Goal: Check status: Check status

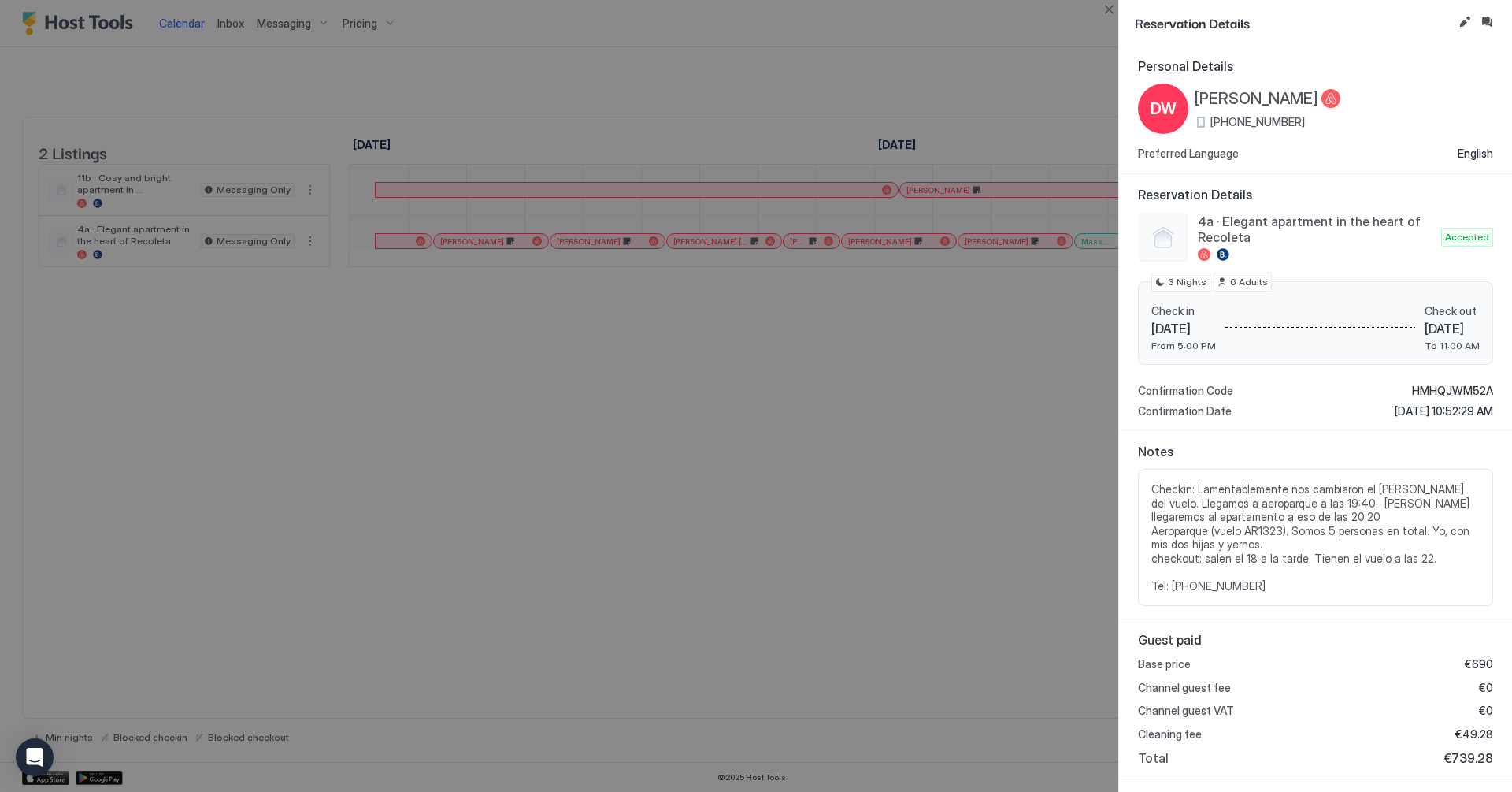
click at [939, 376] on div at bounding box center [756, 396] width 1512 height 792
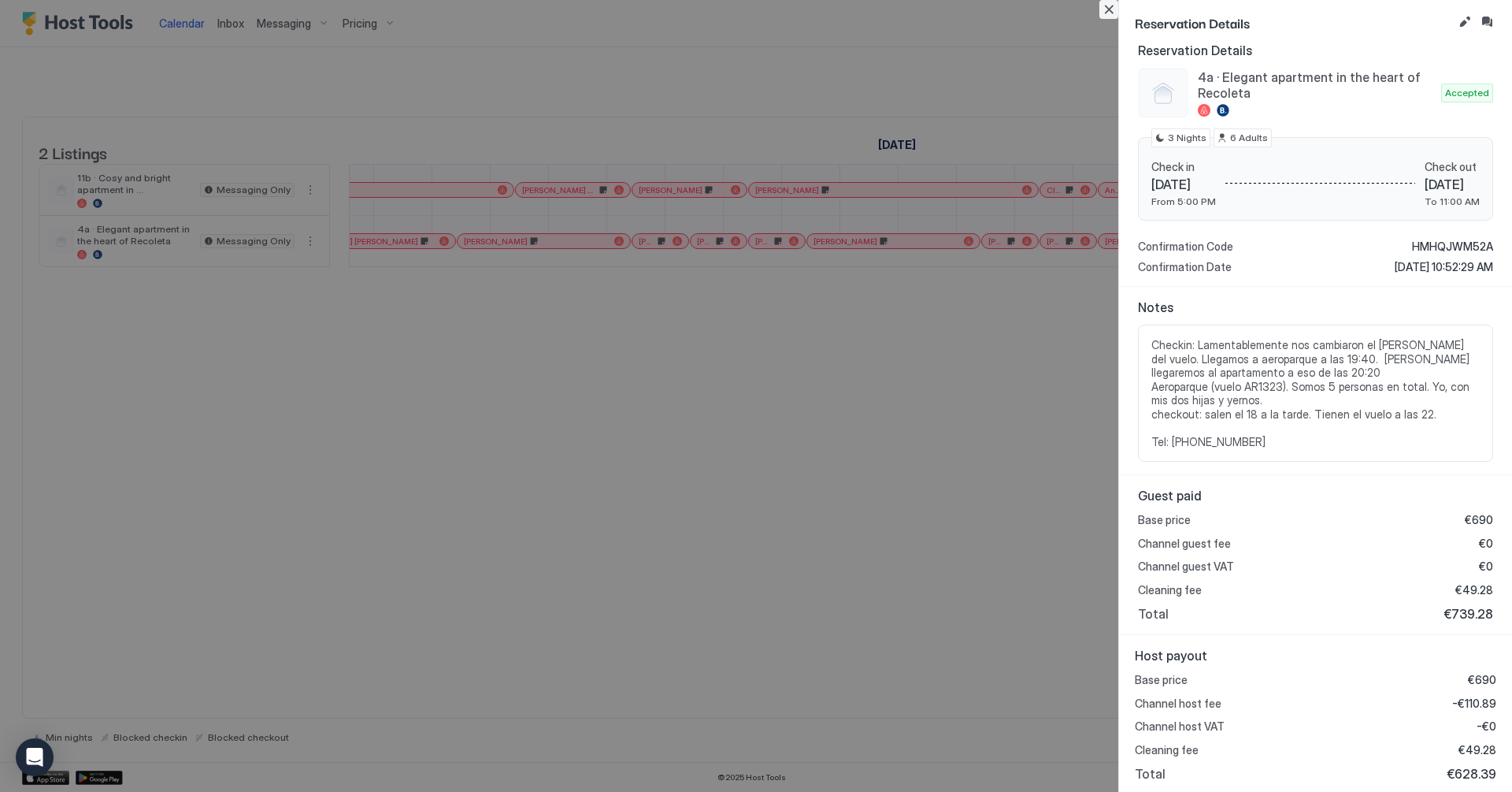
click at [1114, 7] on button "Close" at bounding box center [1108, 9] width 19 height 19
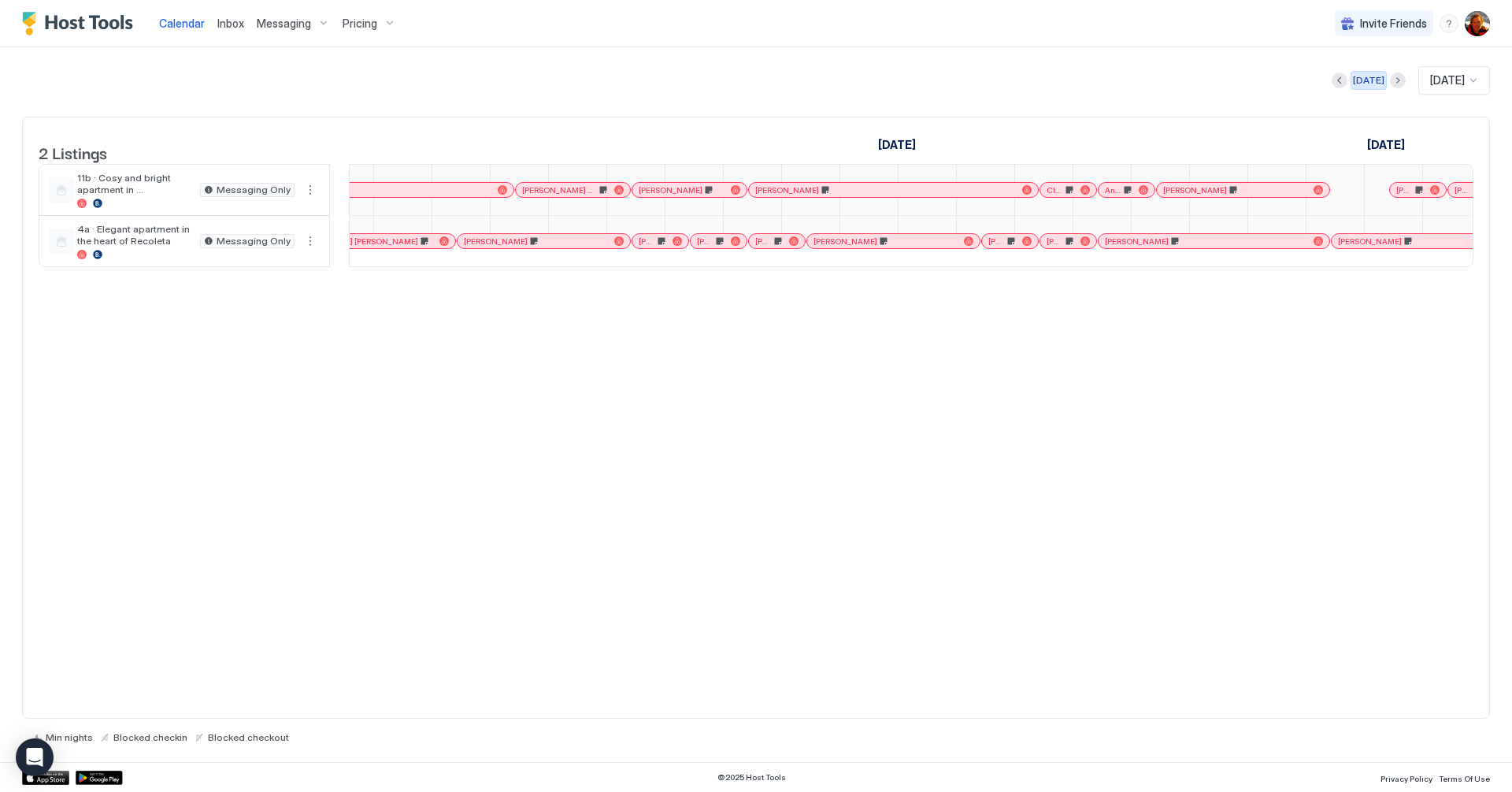
click at [1362, 88] on button "[DATE]" at bounding box center [1369, 80] width 36 height 19
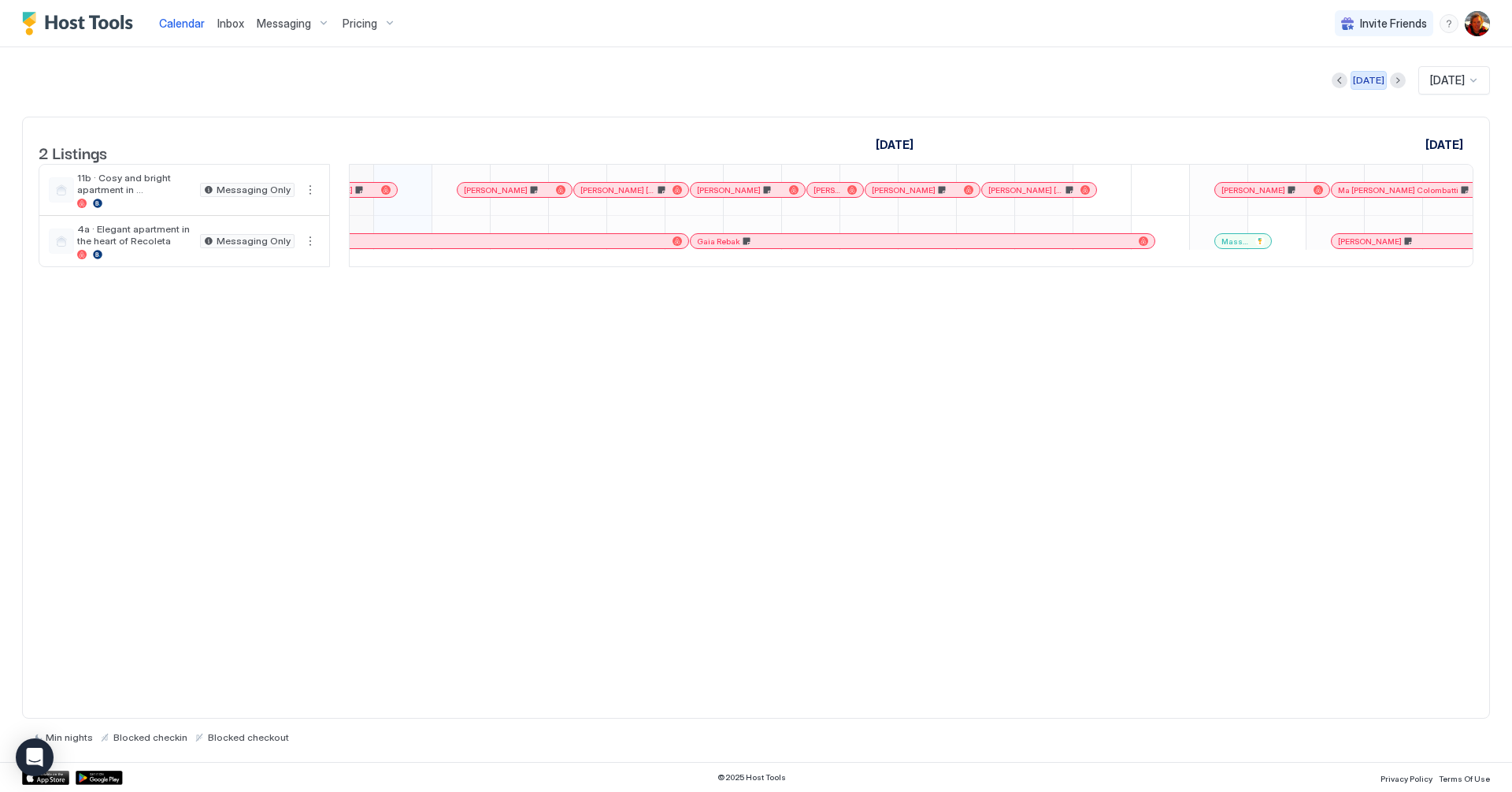
scroll to position [0, 875]
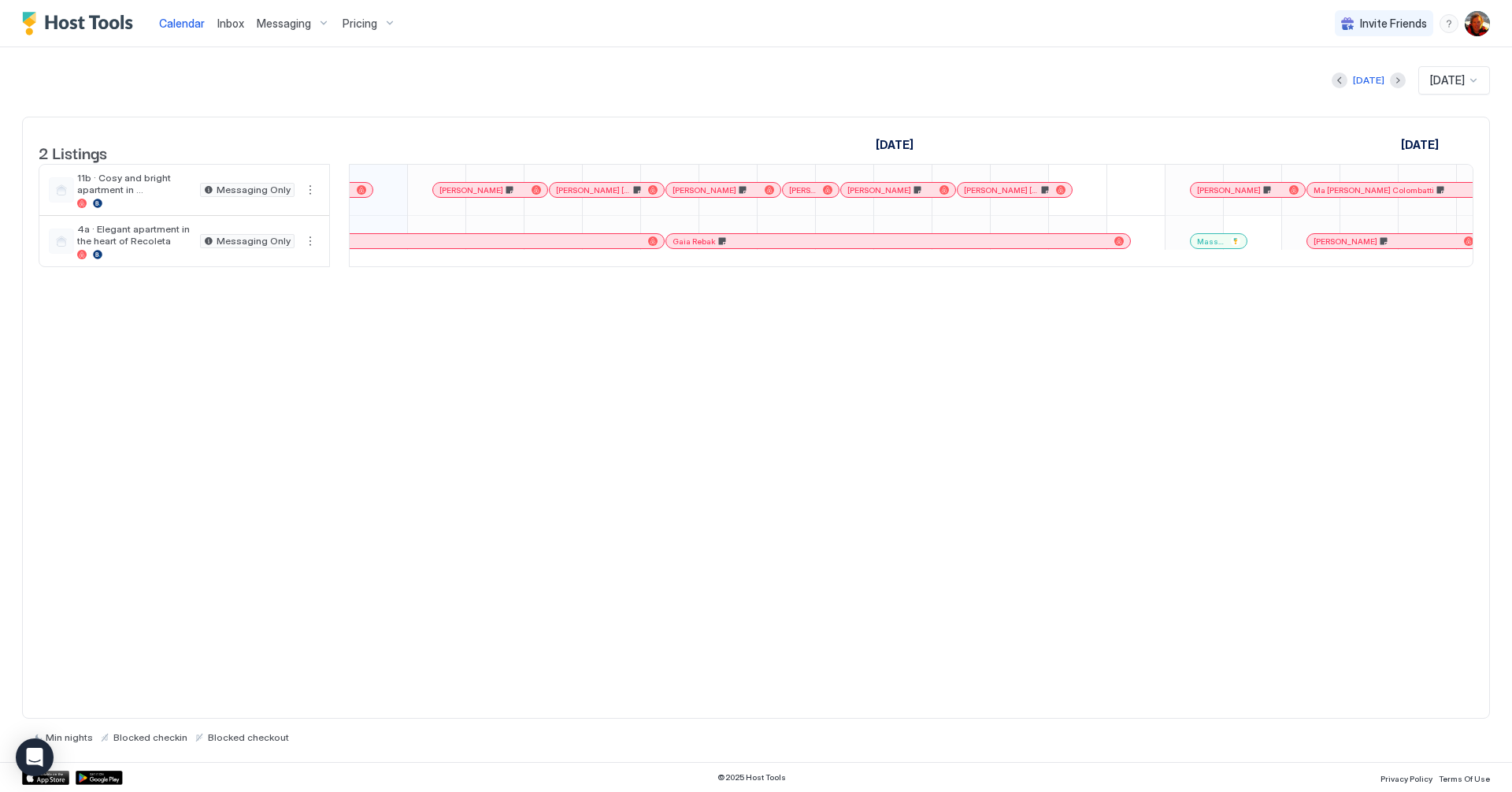
click at [1333, 248] on div "[PERSON_NAME]" at bounding box center [1394, 240] width 172 height 14
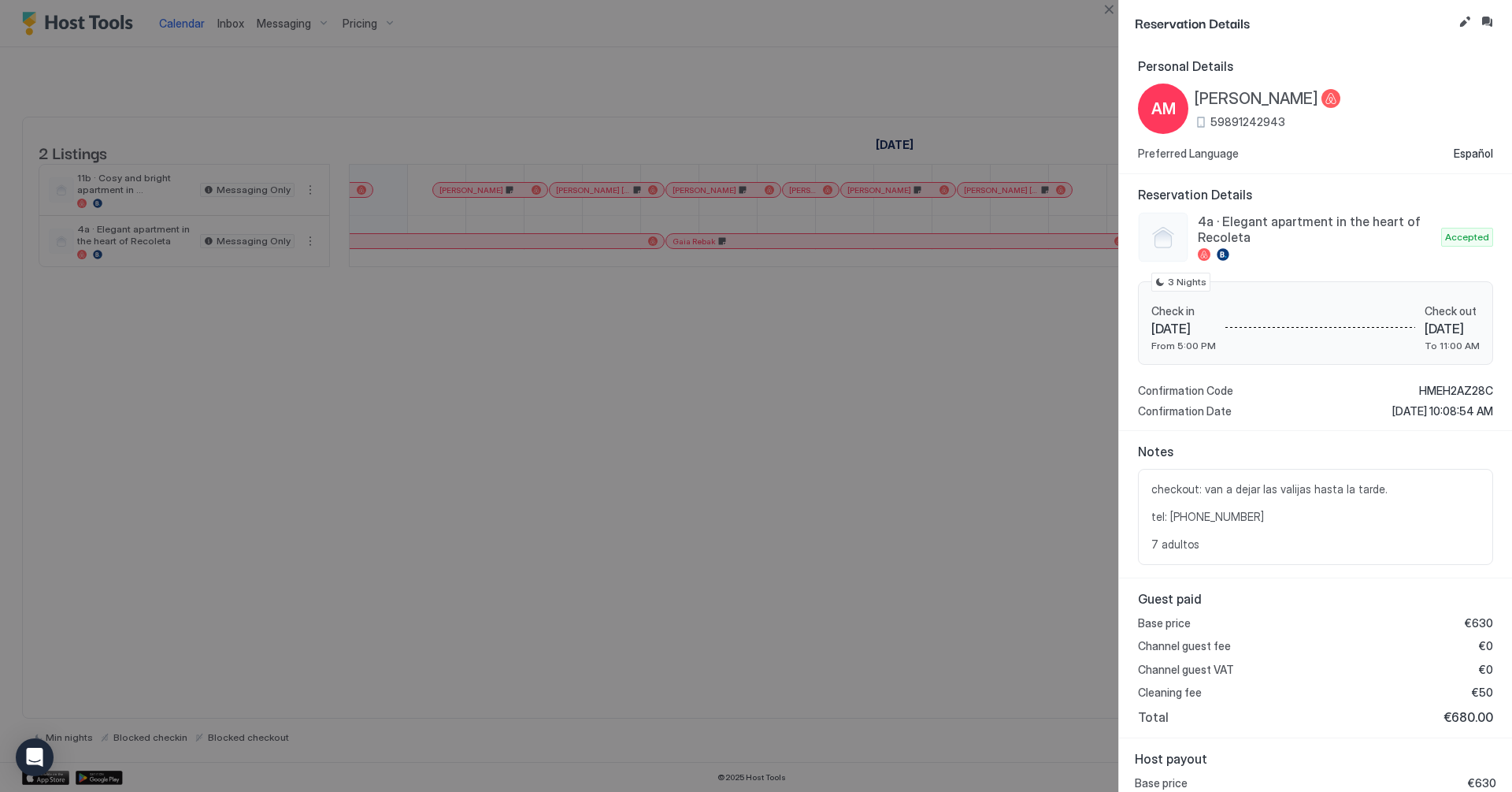
scroll to position [103, 0]
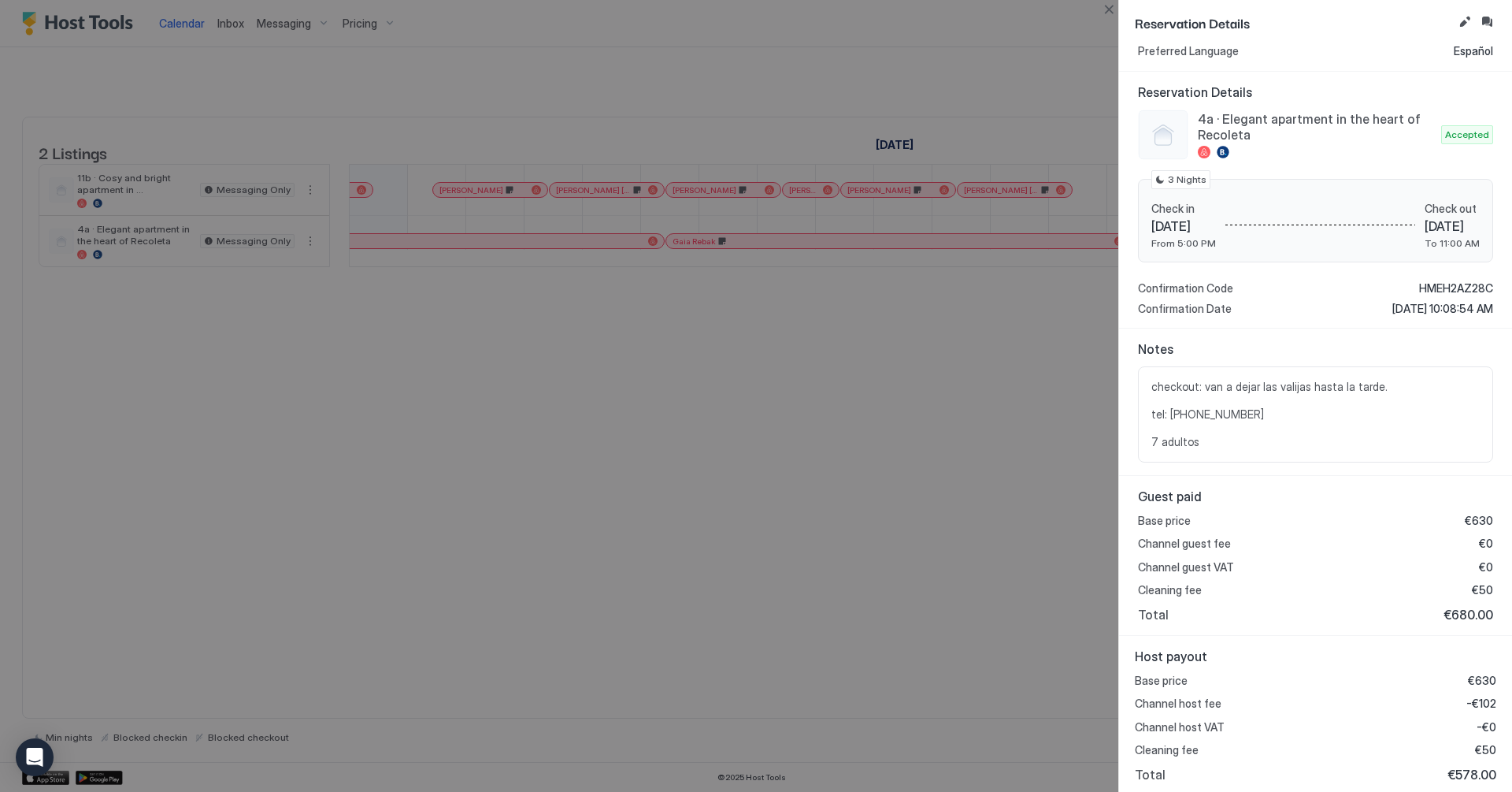
click at [1000, 429] on div at bounding box center [756, 396] width 1512 height 792
click at [1117, 11] on button "Close" at bounding box center [1108, 9] width 19 height 19
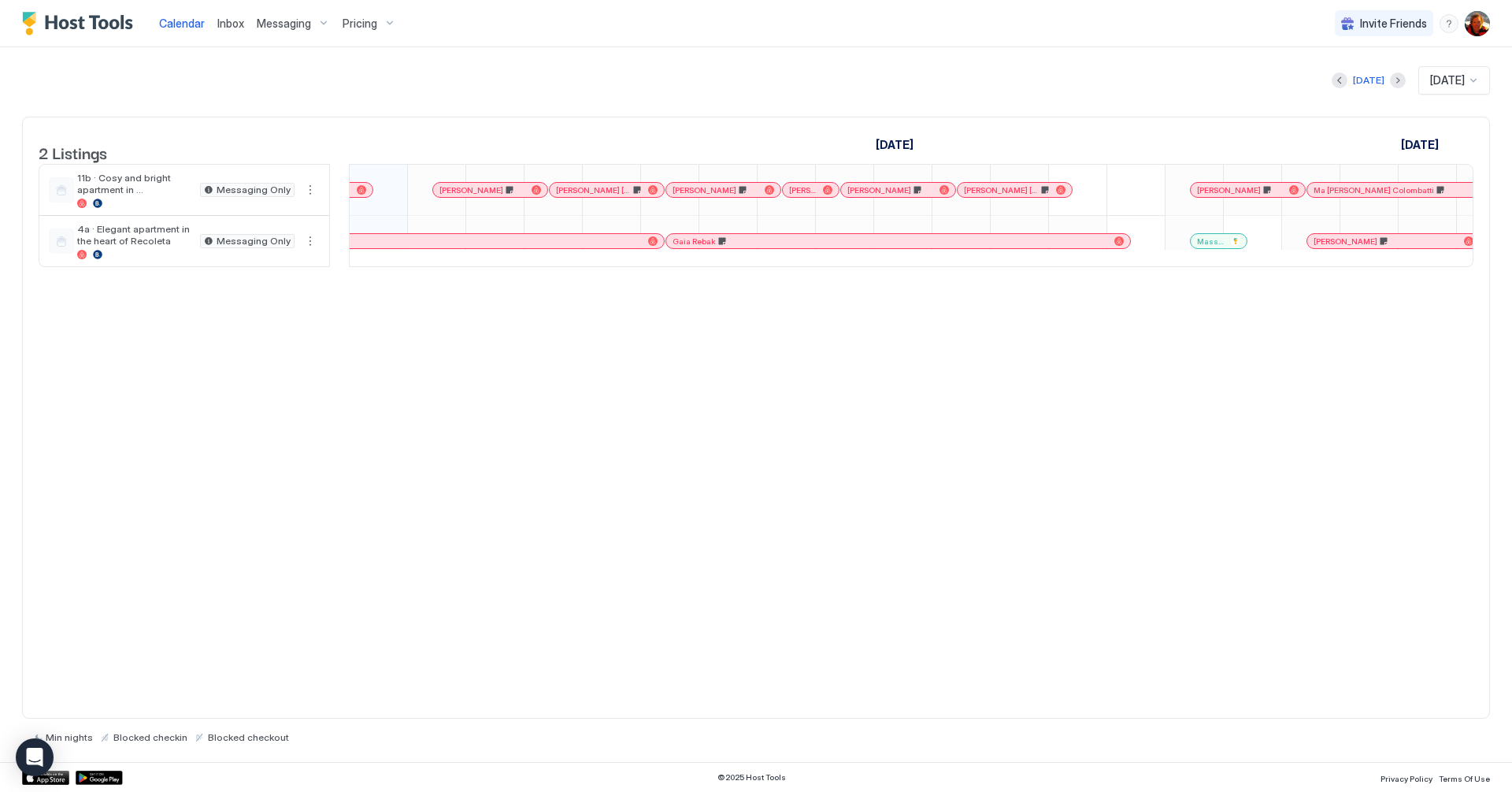
click at [1342, 247] on span "[PERSON_NAME]" at bounding box center [1345, 241] width 64 height 10
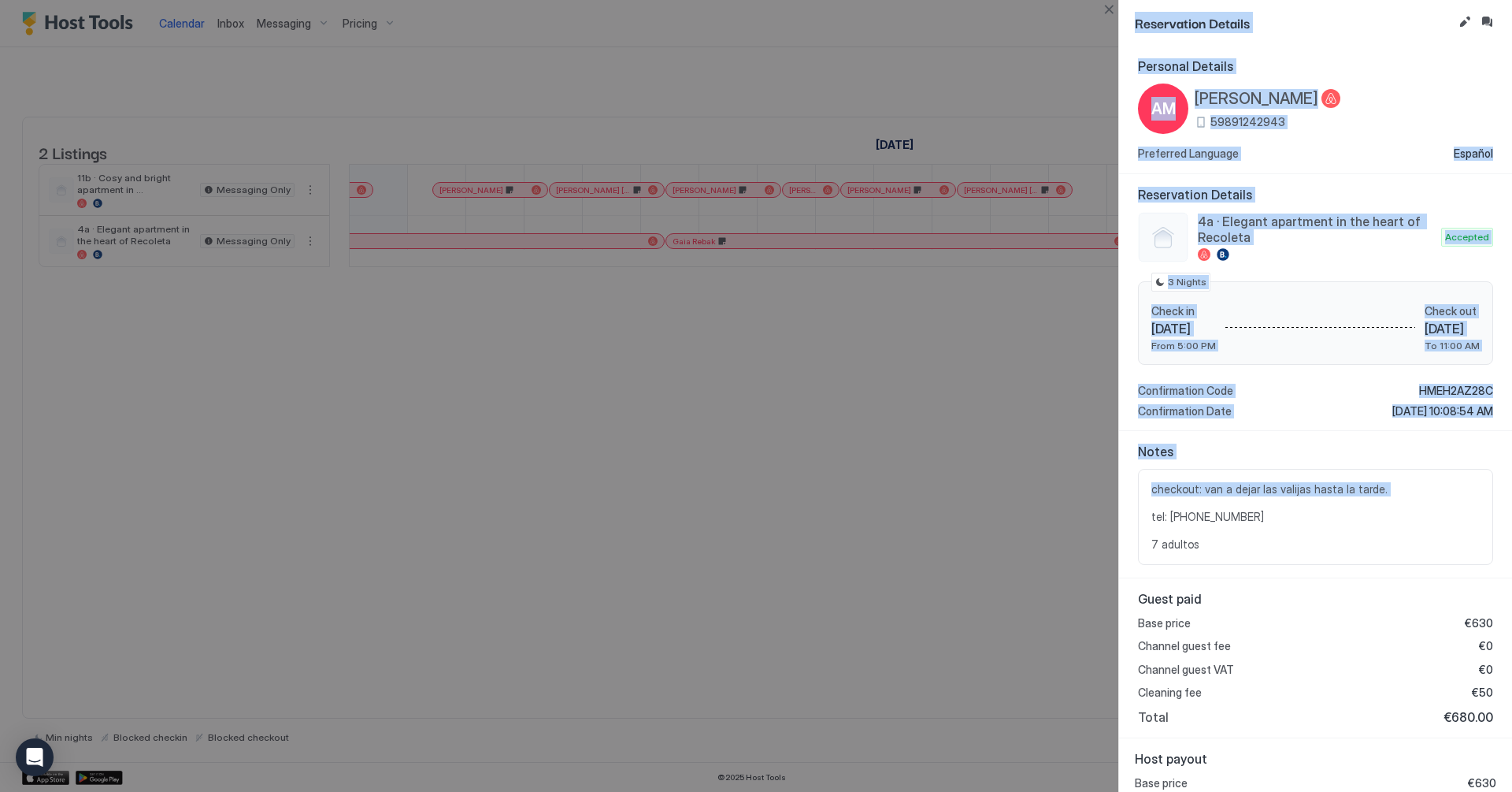
drag, startPoint x: 1076, startPoint y: 467, endPoint x: 1268, endPoint y: 512, distance: 197.2
click at [1268, 512] on div "Reservation Details Personal Details AM [PERSON_NAME] 59891242943 Preferred Lan…" at bounding box center [756, 396] width 1512 height 792
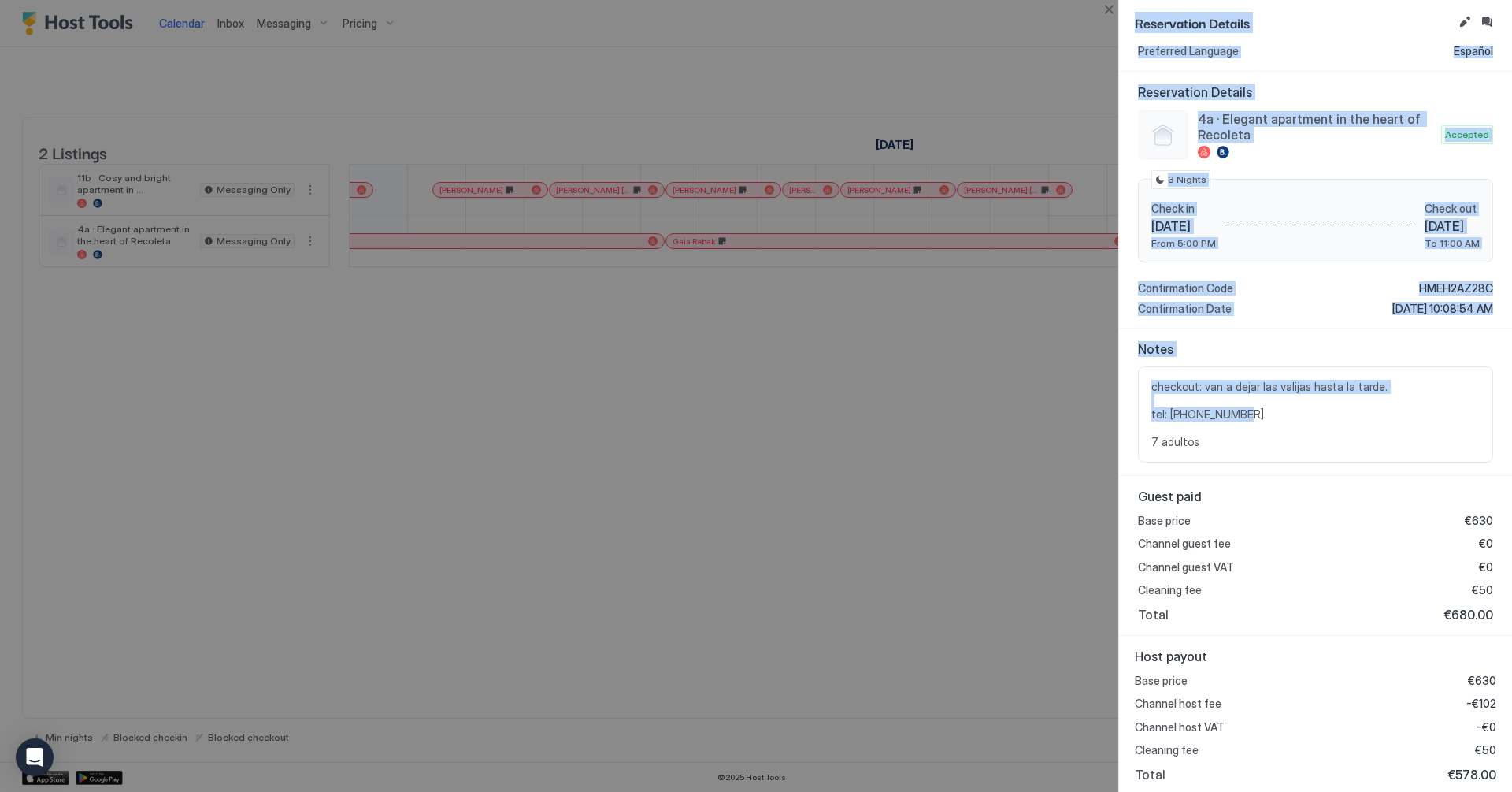
scroll to position [0, 0]
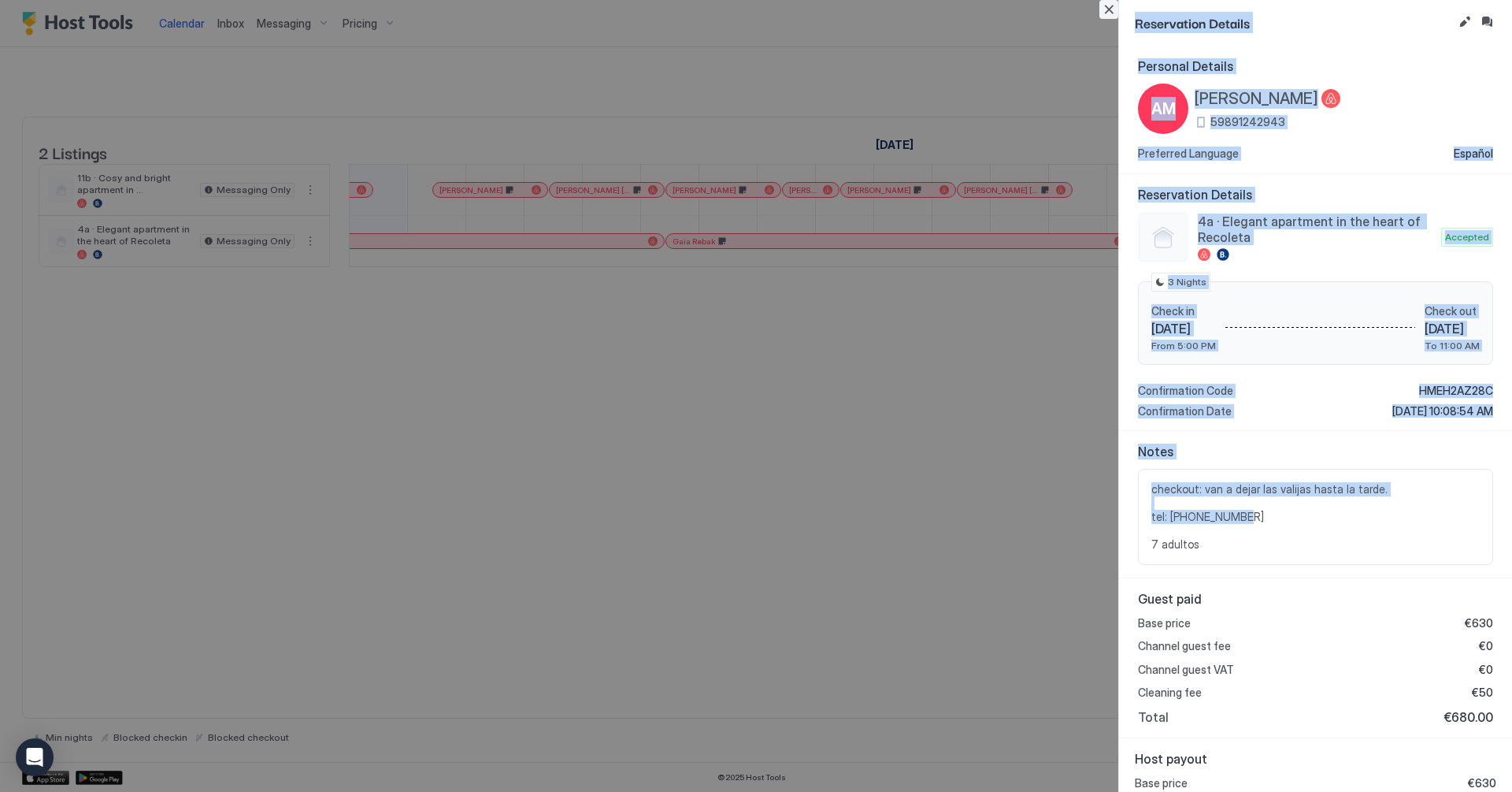
click at [1106, 3] on button "Close" at bounding box center [1108, 9] width 19 height 19
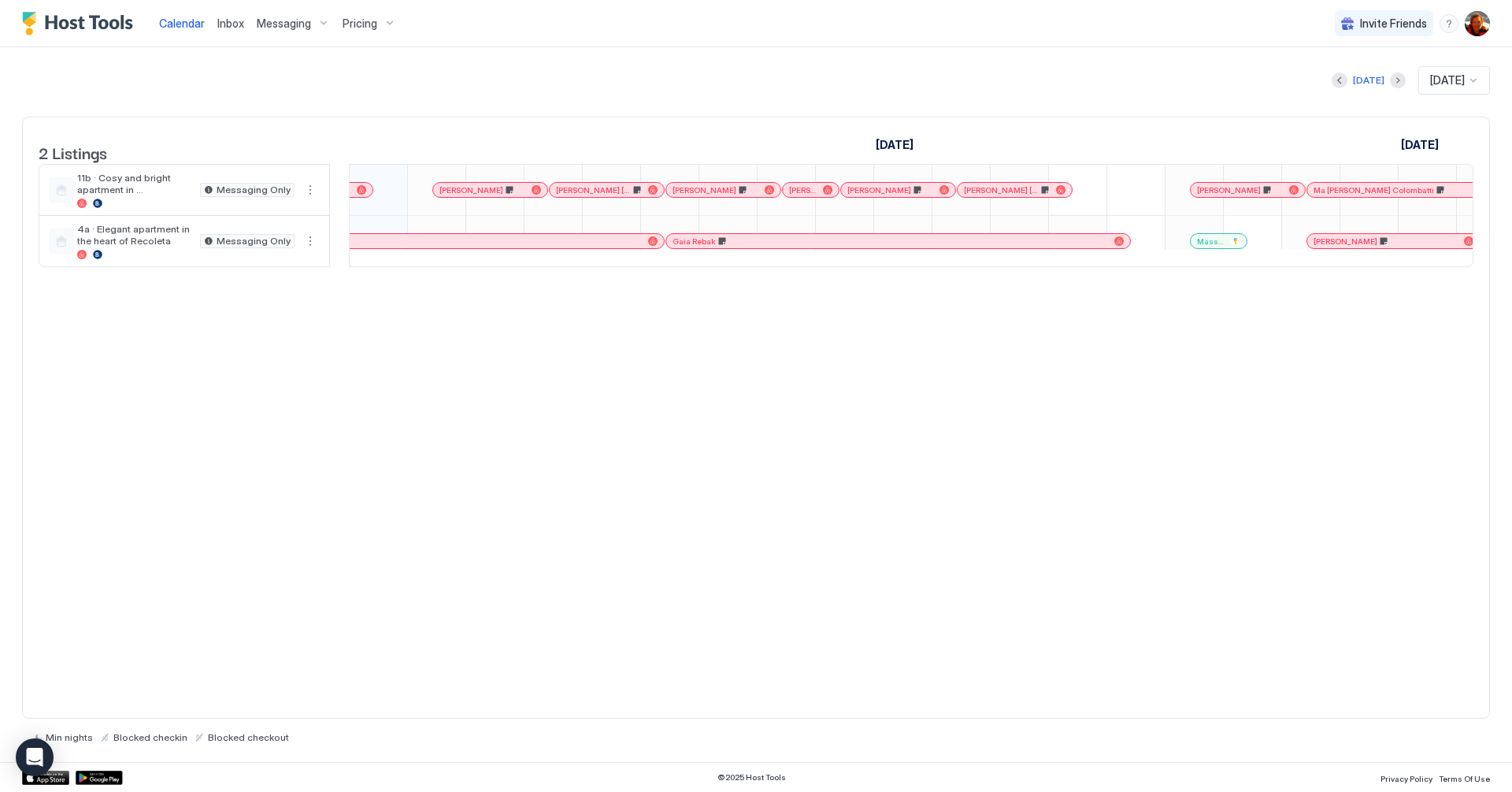
click at [1351, 195] on div "Ma [PERSON_NAME] Colombatti" at bounding box center [1510, 190] width 405 height 14
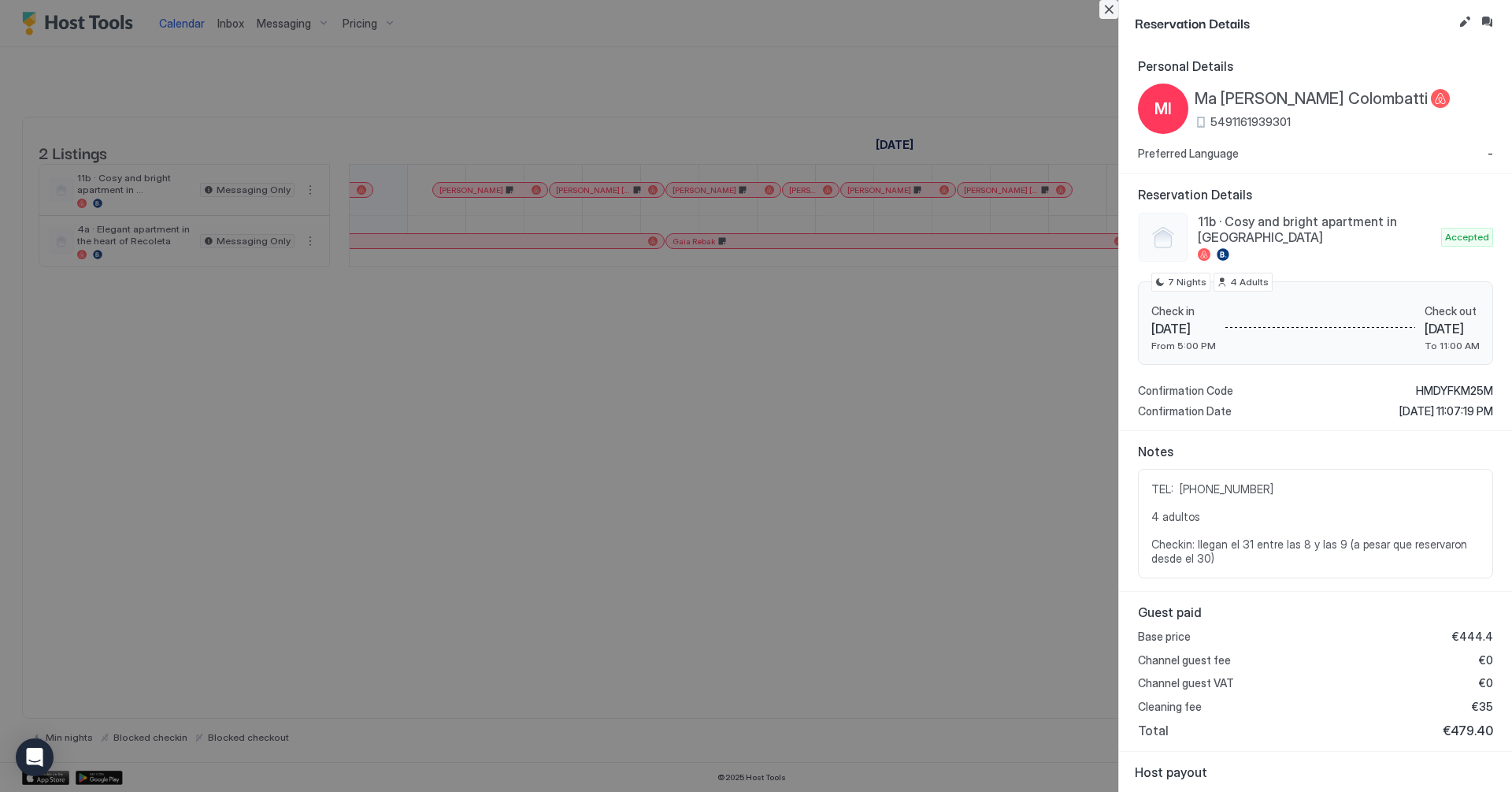
click at [1105, 9] on button "Close" at bounding box center [1108, 9] width 19 height 19
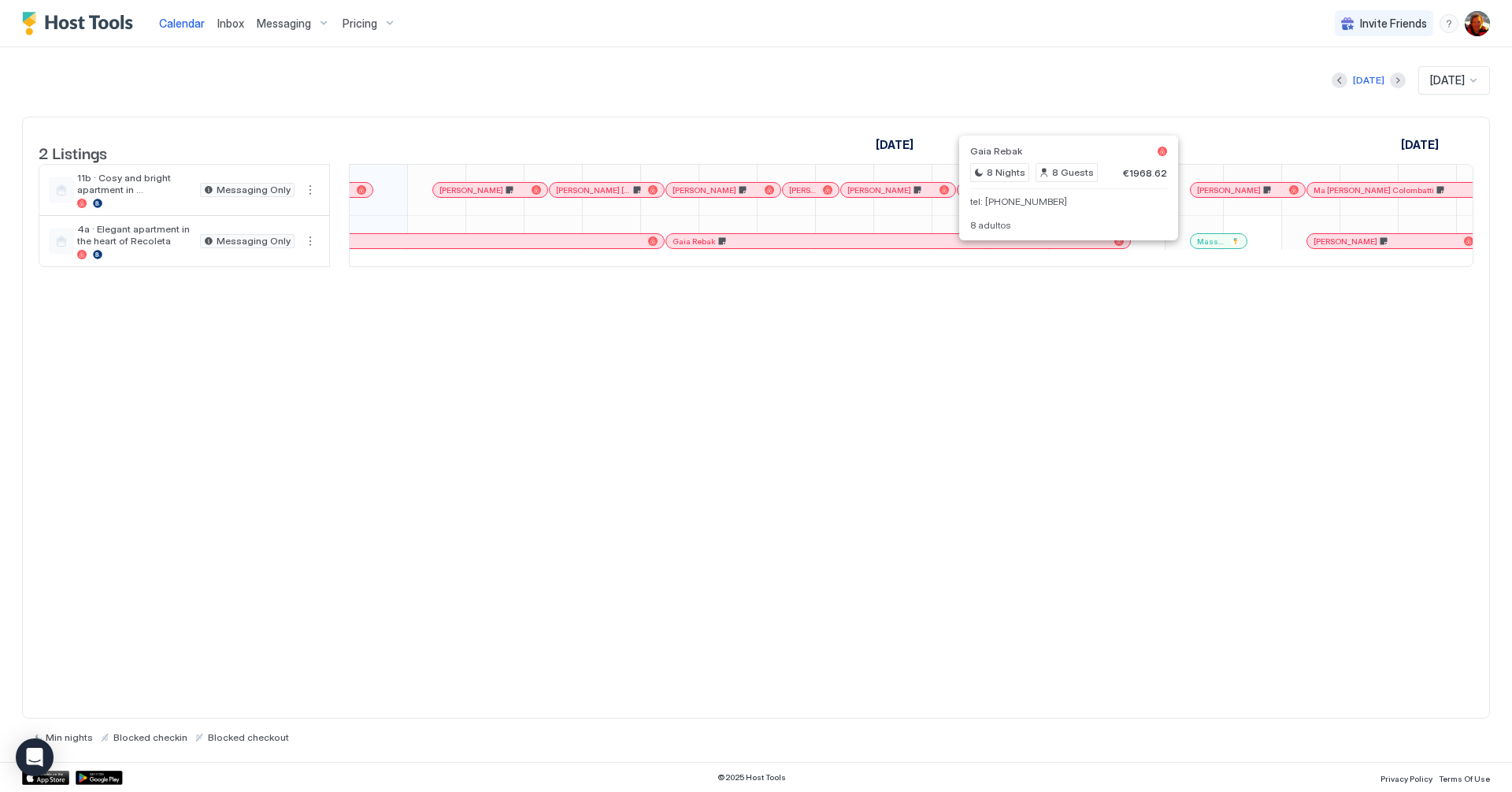
drag, startPoint x: 1062, startPoint y: 254, endPoint x: 1056, endPoint y: 391, distance: 137.1
click at [1056, 391] on div "2 Listings [DATE] [DATE] [DATE] 29 Mon 30 Tue 1 Wed 2 Thu 3 Fri 4 Sat 5 Sun 6 M…" at bounding box center [756, 418] width 1469 height 602
